Goal: Transaction & Acquisition: Purchase product/service

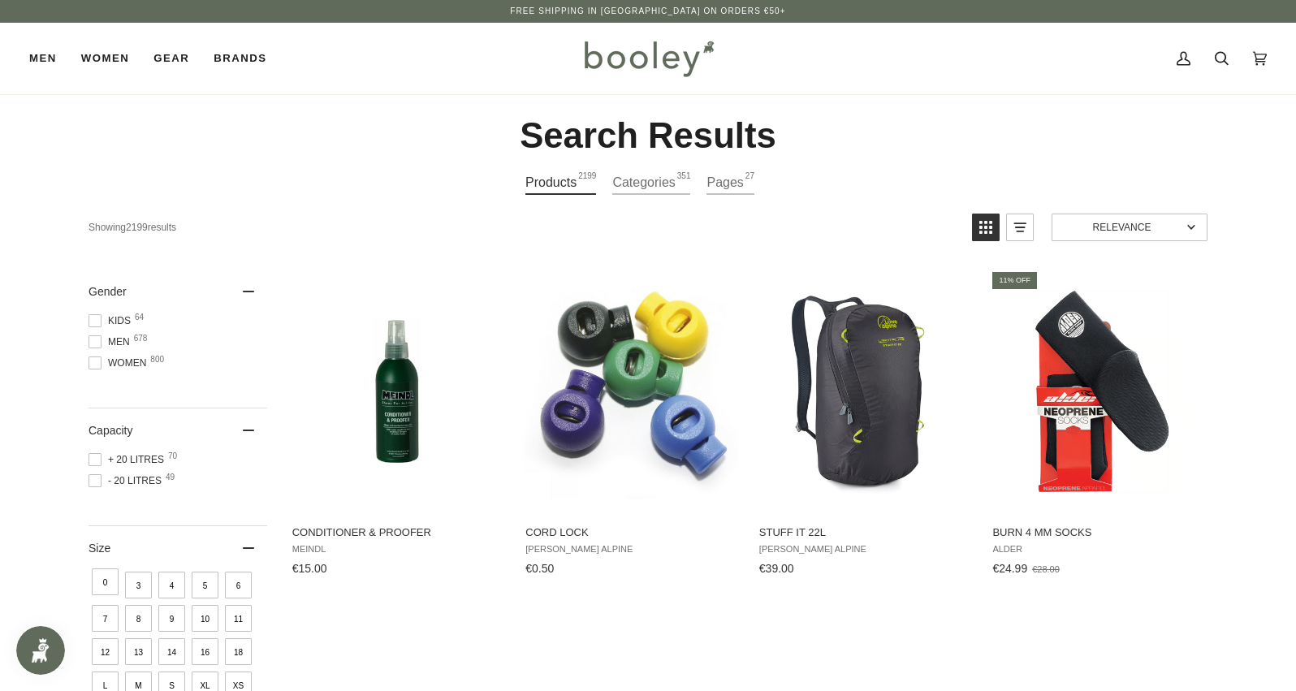
click at [326, 197] on div "Products 2199 Categories 351 Pages 27" at bounding box center [648, 187] width 1119 height 32
click at [1229, 56] on link "Search" at bounding box center [1222, 58] width 38 height 71
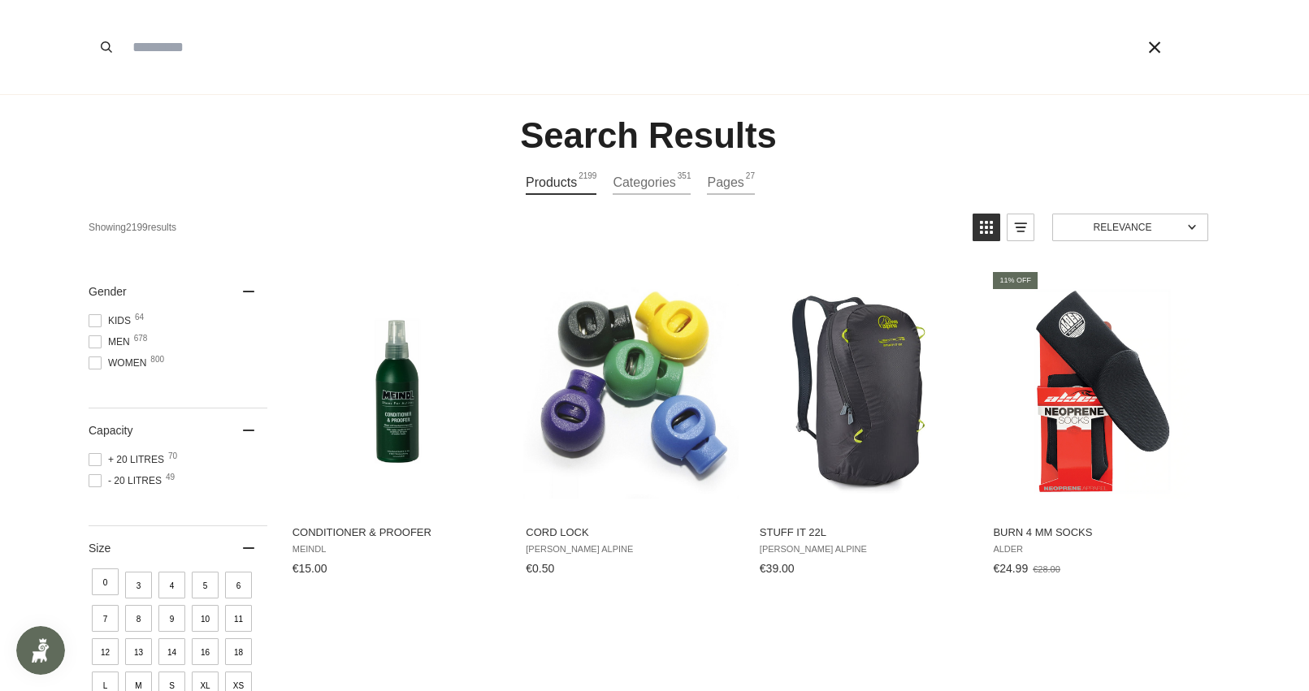
click at [216, 44] on input "Search our store" at bounding box center [609, 47] width 971 height 94
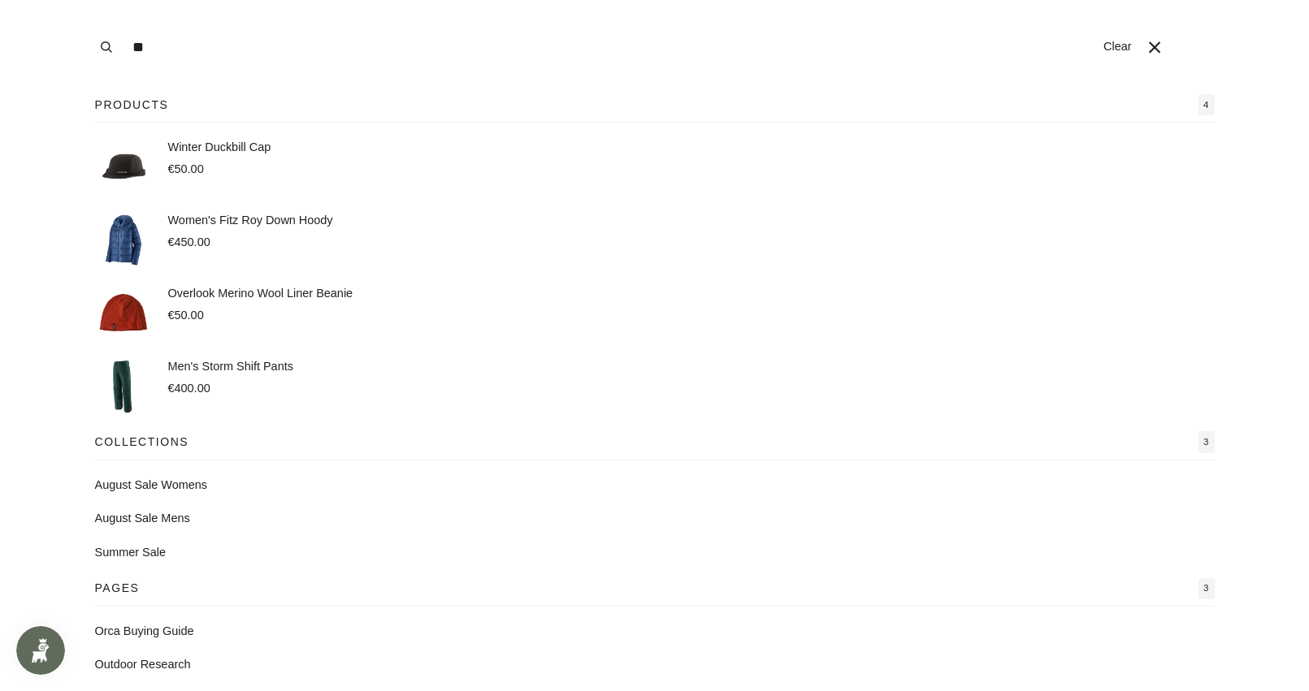
type input "**"
click at [89, 0] on button "Search" at bounding box center [107, 47] width 36 height 94
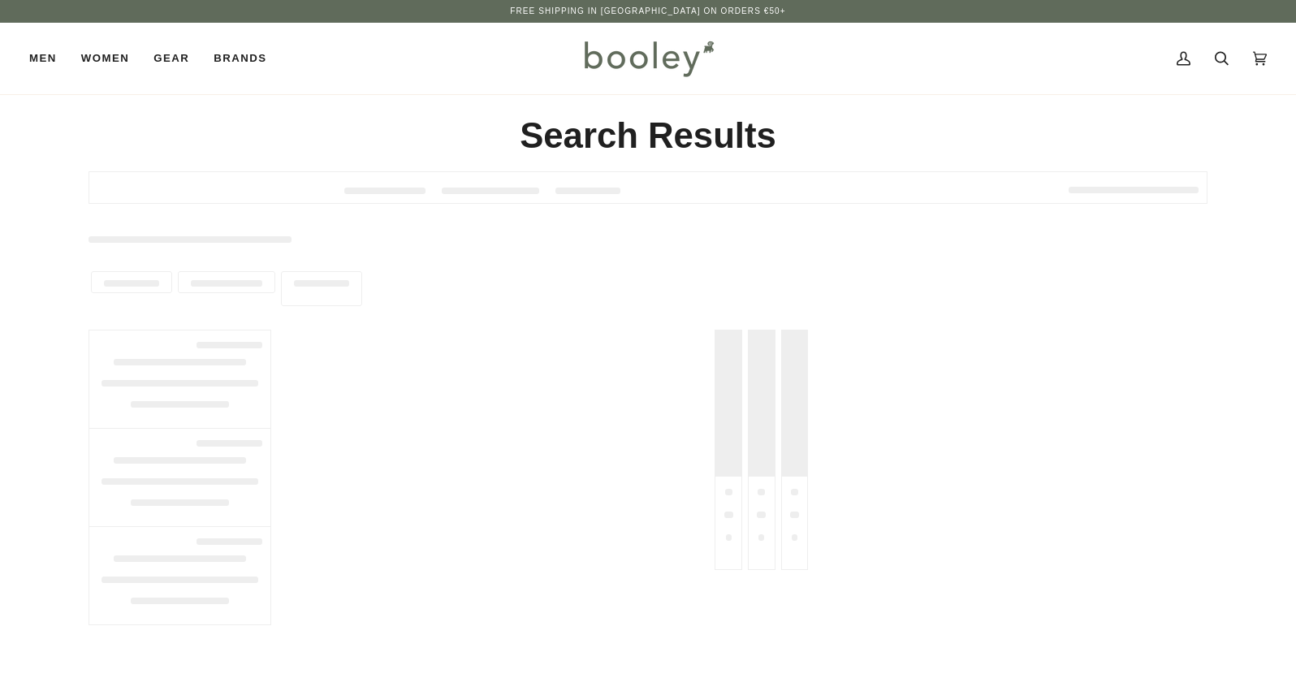
type input "**"
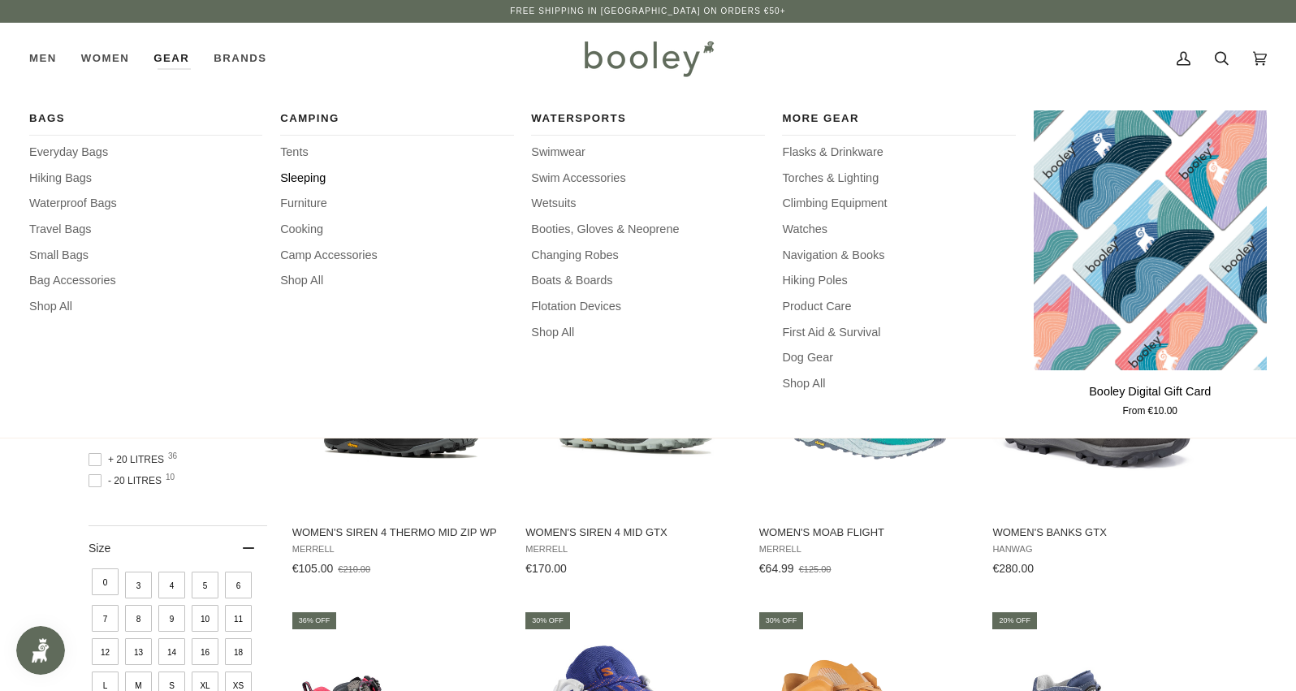
click at [311, 179] on span "Sleeping" at bounding box center [396, 179] width 233 height 18
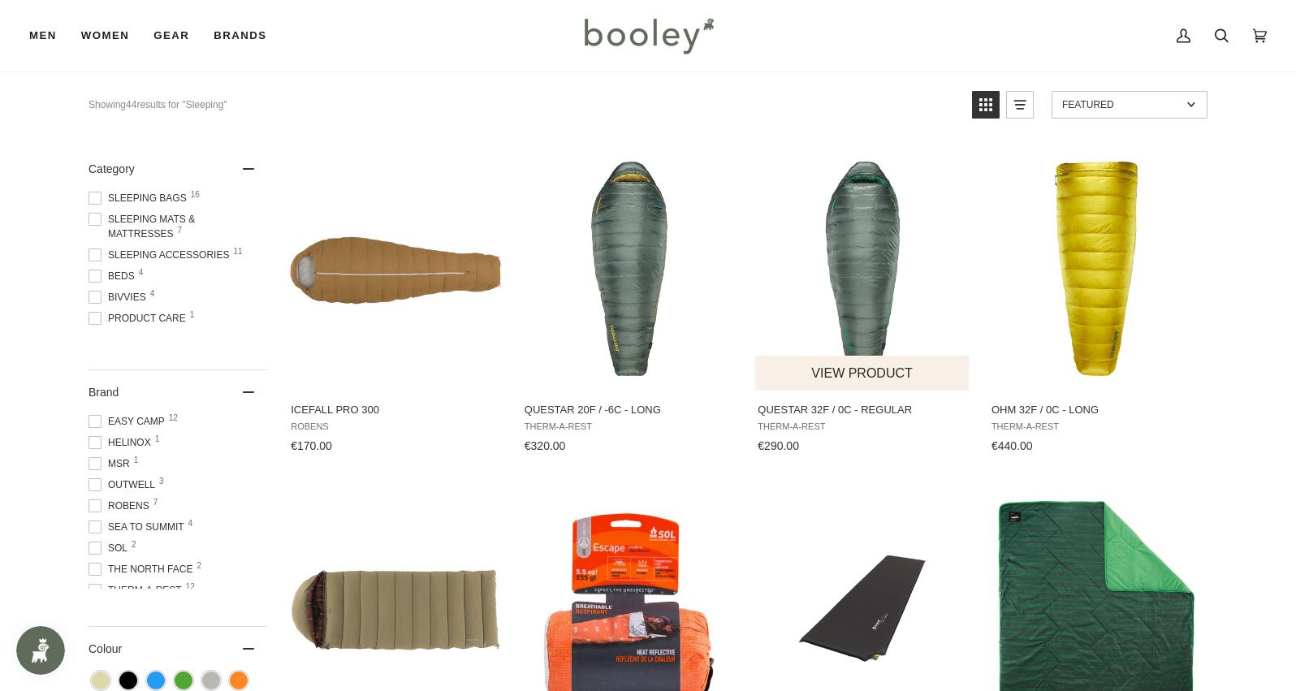
scroll to position [178, 0]
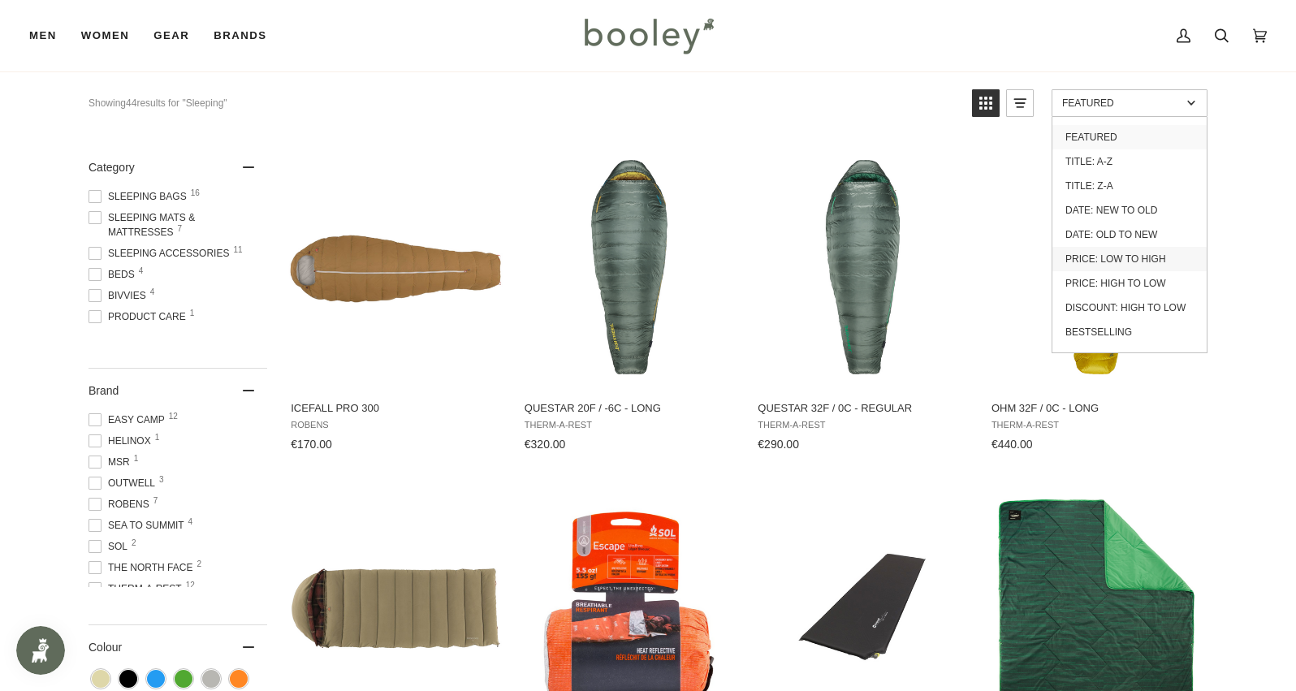
click at [1129, 266] on link "Price: Low to High" at bounding box center [1130, 259] width 154 height 24
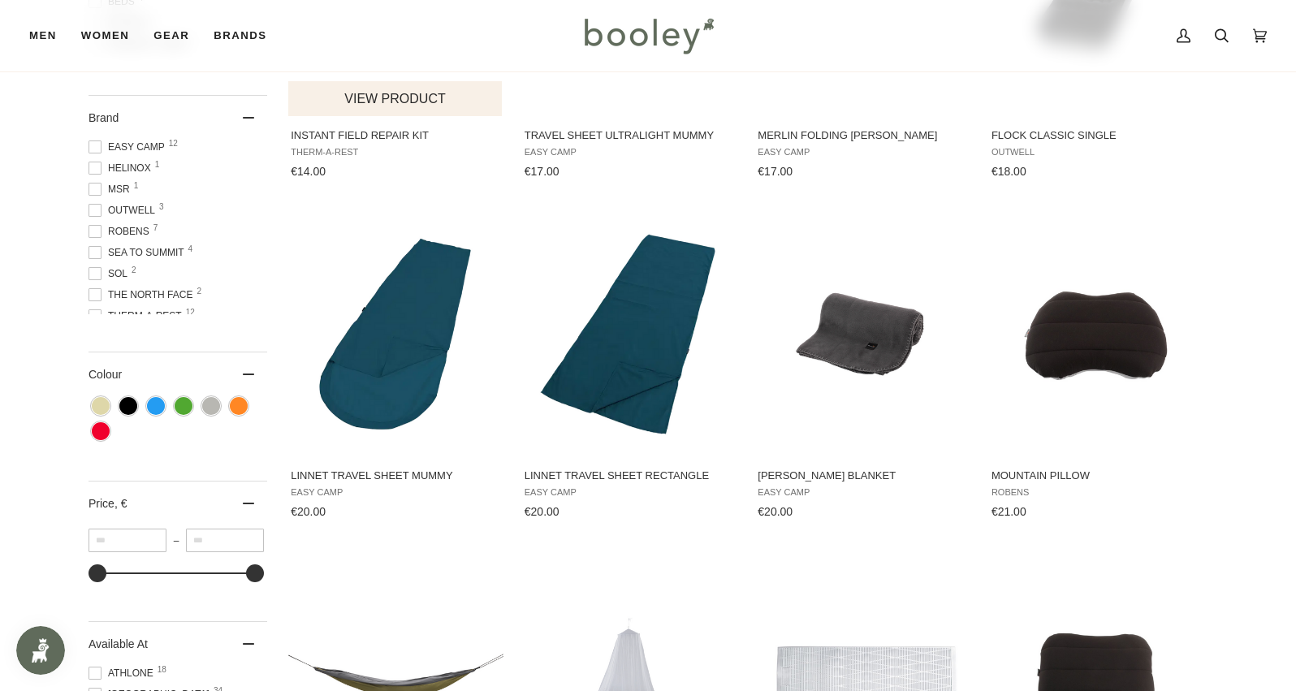
scroll to position [67, 0]
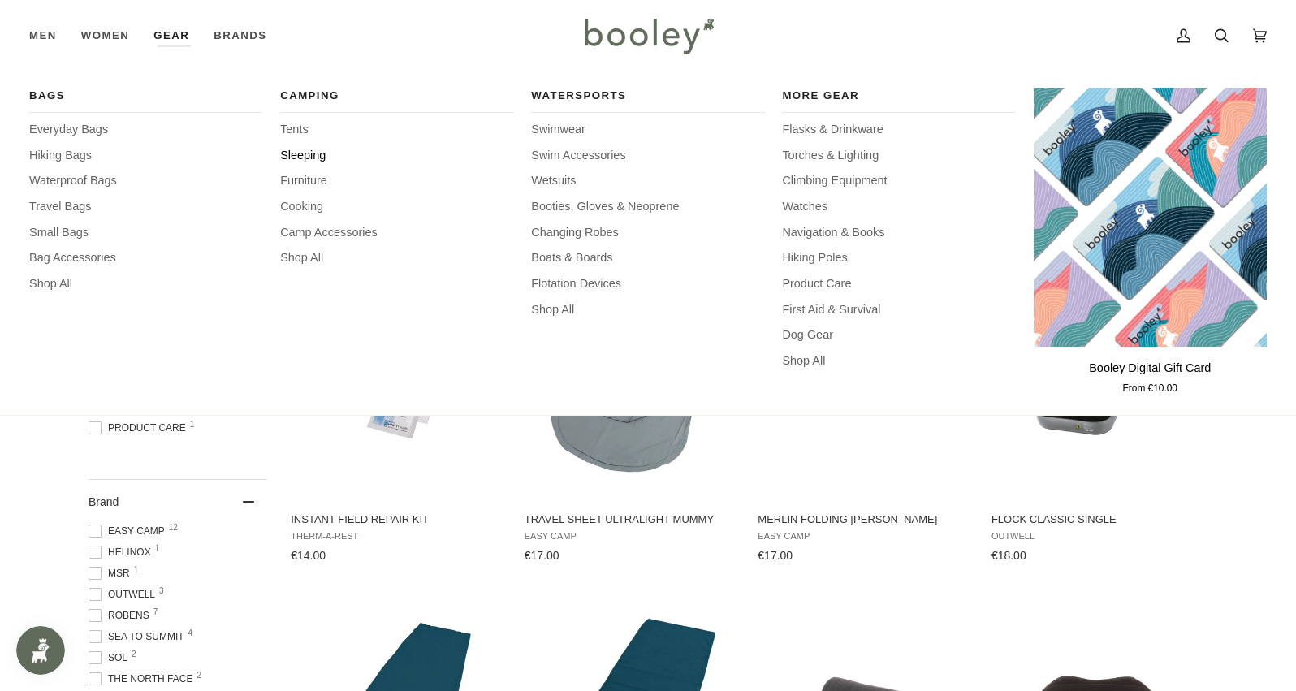
click at [318, 149] on span "Sleeping" at bounding box center [396, 156] width 233 height 18
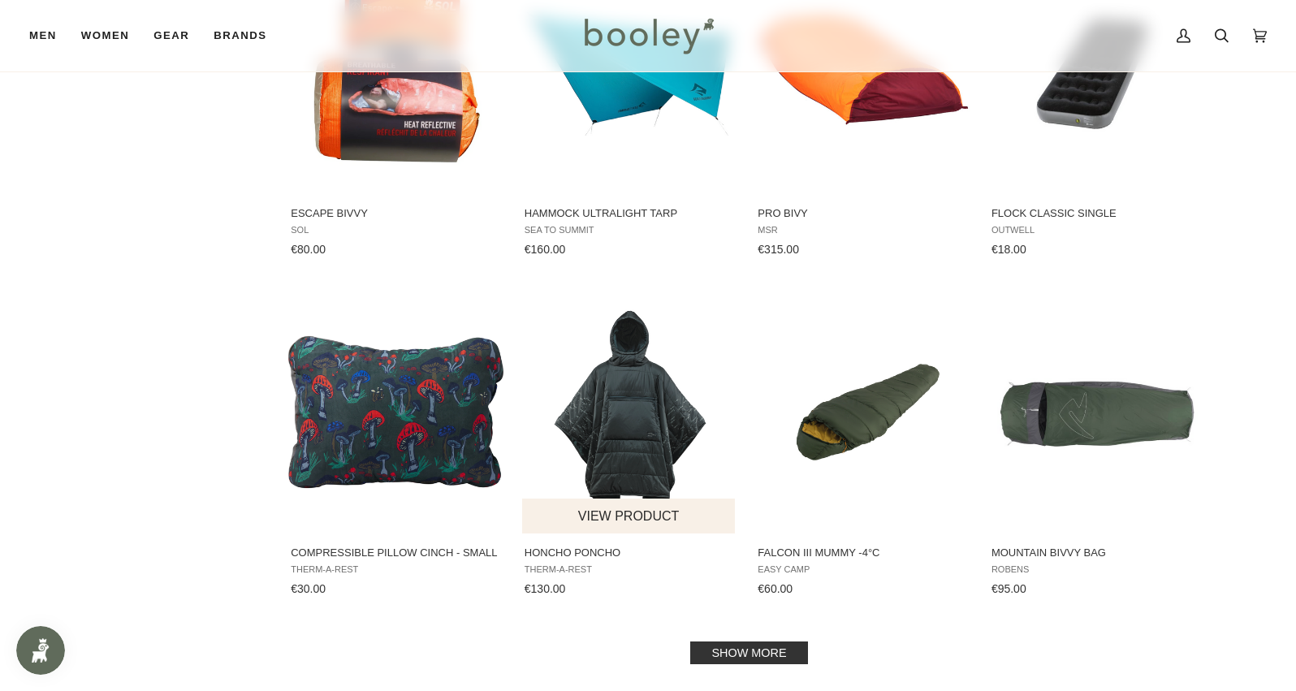
scroll to position [1457, 0]
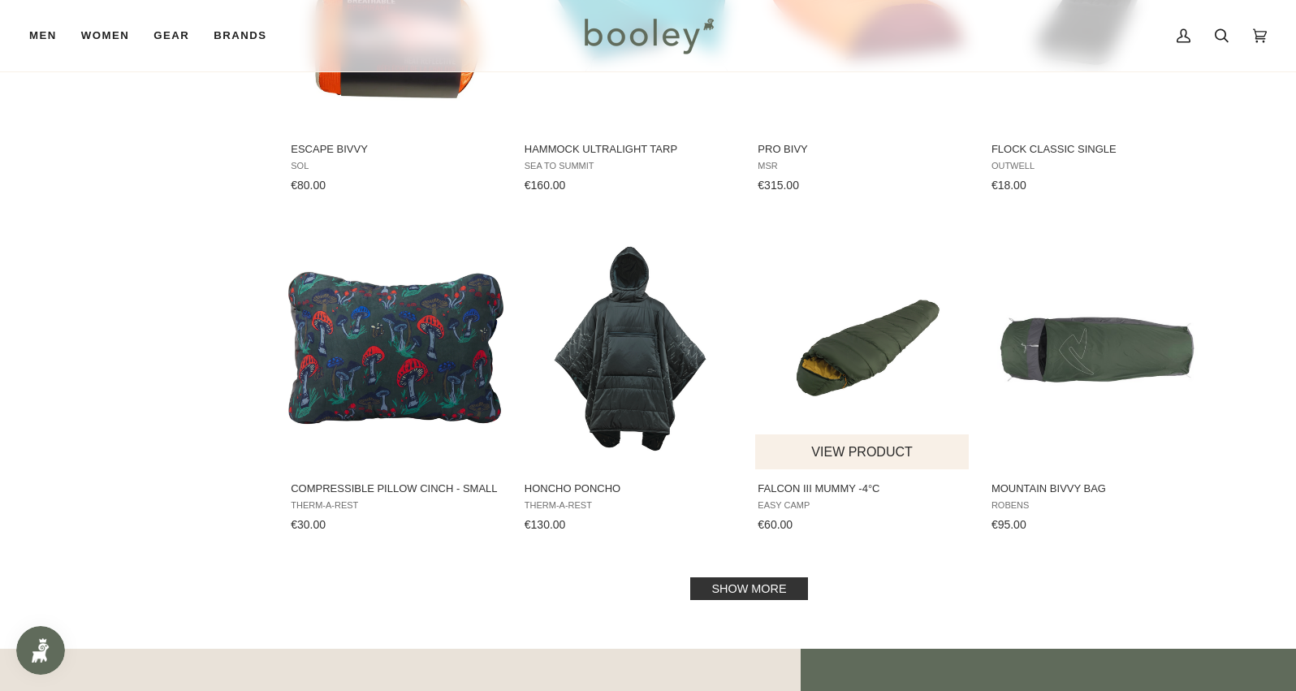
click at [877, 370] on img "Falcon III Mummy -4°C" at bounding box center [862, 347] width 215 height 215
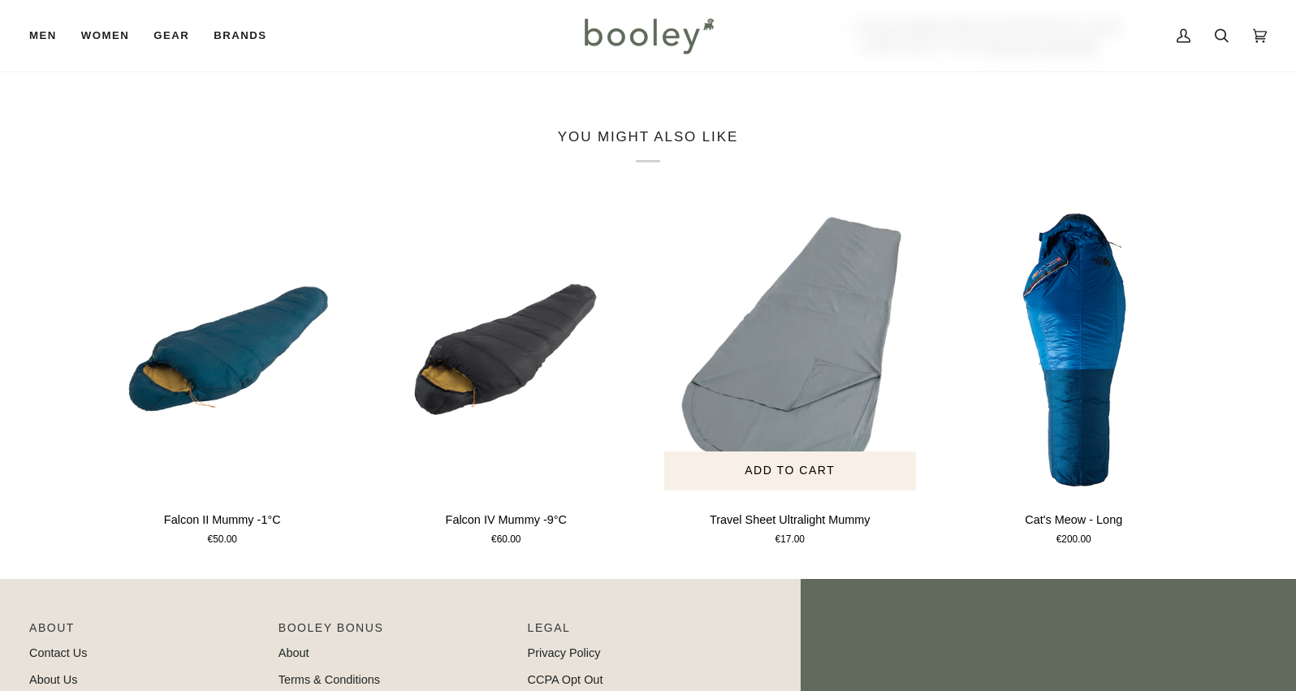
scroll to position [872, 0]
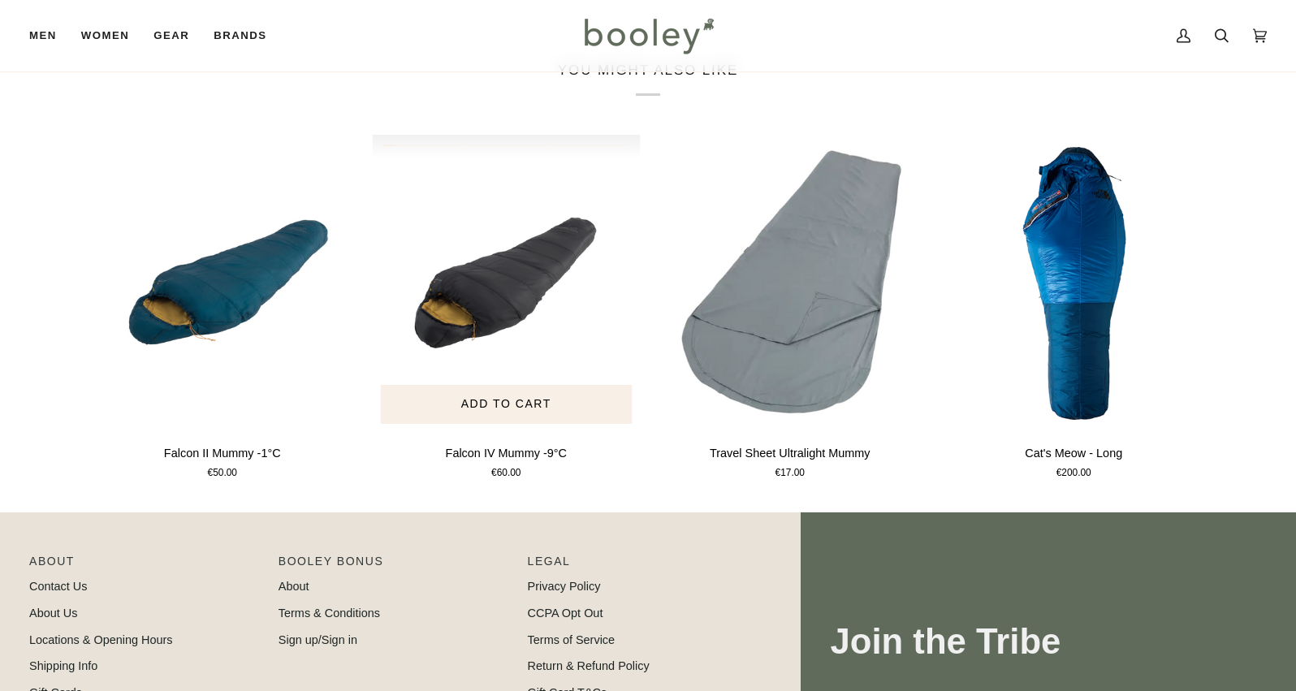
click at [514, 336] on img "Falcon IV Mummy -9°C" at bounding box center [507, 283] width 268 height 297
